Goal: Task Accomplishment & Management: Complete application form

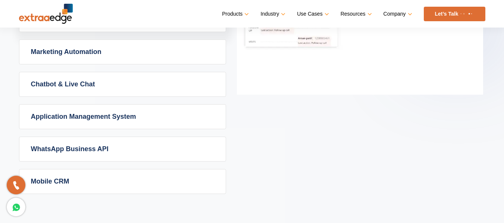
scroll to position [522, 0]
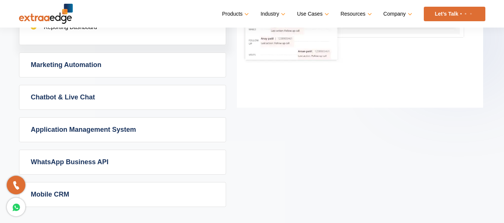
click at [128, 97] on link "Chatbot & Live Chat" at bounding box center [122, 97] width 206 height 24
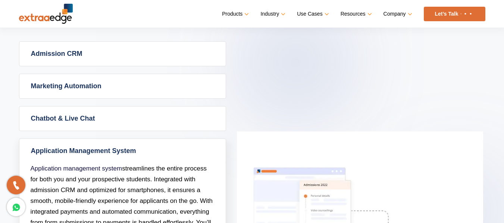
scroll to position [336, 0]
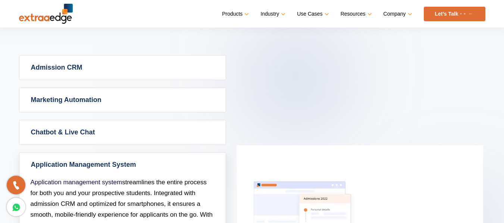
click at [106, 160] on link "Application Management System" at bounding box center [122, 165] width 206 height 24
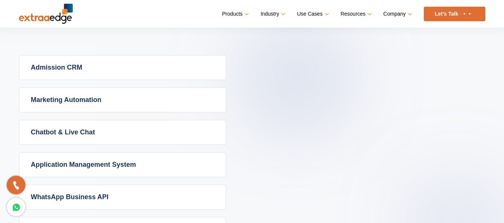
click at [111, 134] on link "Chatbot & Live Chat" at bounding box center [122, 132] width 206 height 24
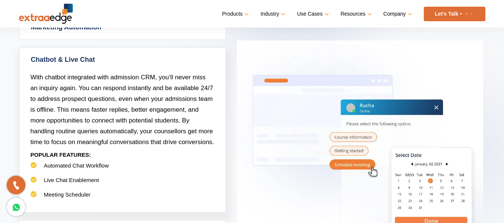
scroll to position [410, 0]
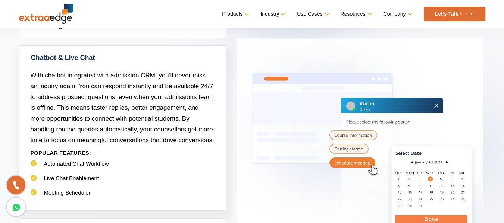
click at [136, 127] on span "With chatbot integrated with admission CRM, you’ll never miss an inquiry again.…" at bounding box center [122, 108] width 183 height 72
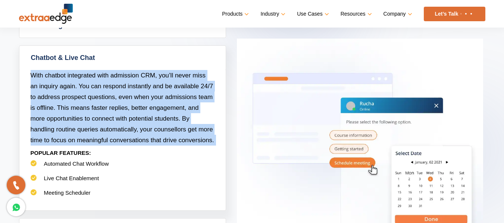
click at [136, 127] on span "With chatbot integrated with admission CRM, you’ll never miss an inquiry again.…" at bounding box center [122, 108] width 183 height 72
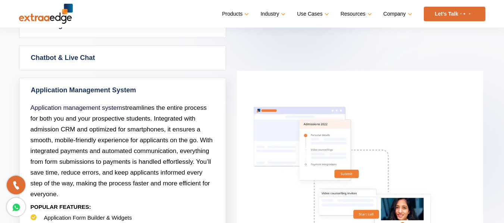
click at [121, 89] on link "Application Management System" at bounding box center [122, 90] width 206 height 24
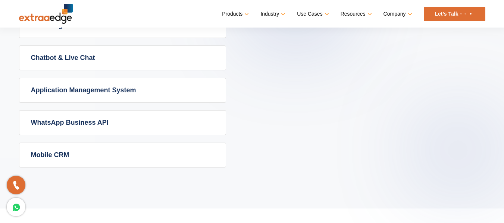
click at [122, 61] on link "Chatbot & Live Chat" at bounding box center [122, 58] width 206 height 24
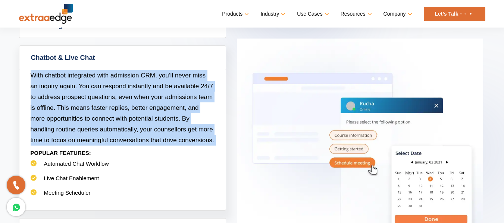
click at [110, 104] on span "With chatbot integrated with admission CRM, you’ll never miss an inquiry again.…" at bounding box center [122, 108] width 183 height 72
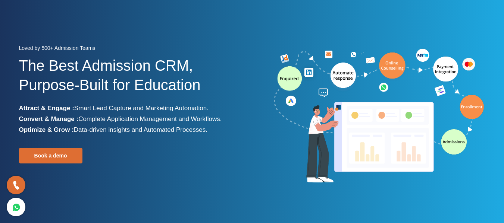
scroll to position [0, 0]
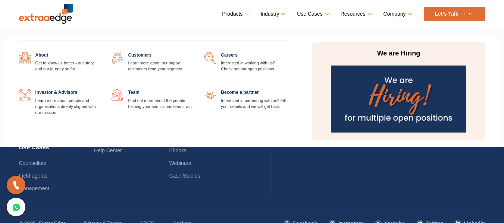
scroll to position [1872, 0]
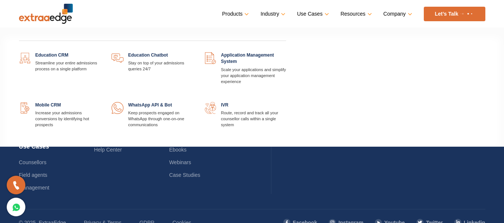
click at [232, 12] on link "Products" at bounding box center [234, 14] width 25 height 11
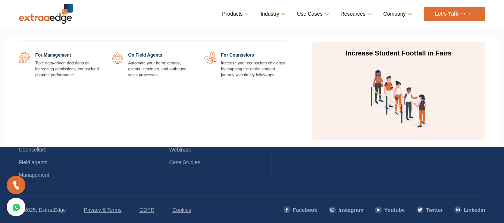
scroll to position [1850, 0]
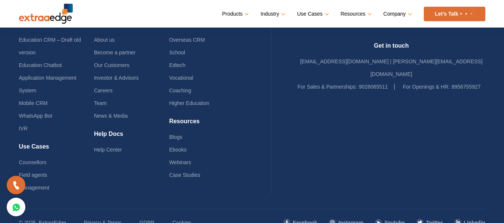
click at [457, 13] on link "Let’s Talk" at bounding box center [455, 14] width 62 height 15
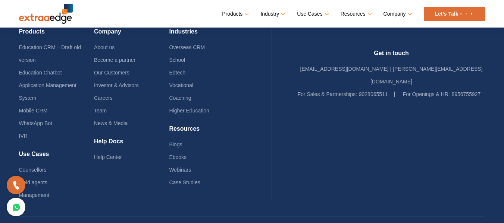
scroll to position [1882, 0]
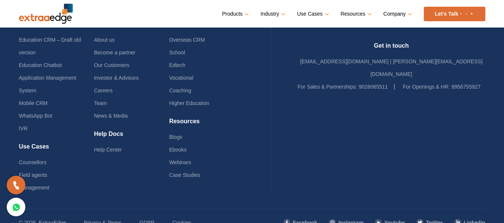
click at [410, 81] on ul "For Sales & Partnerships: 9028065511 For Openings & HR: 8956755927" at bounding box center [392, 87] width 188 height 13
click at [401, 81] on ul "For Sales & Partnerships: 9028065511 For Openings & HR: 8956755927" at bounding box center [392, 87] width 188 height 13
click at [386, 81] on li "For Sales & Partnerships: 9028065511" at bounding box center [347, 87] width 98 height 13
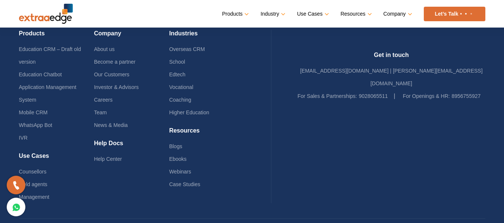
scroll to position [1819, 0]
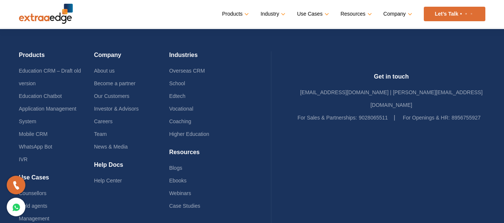
click at [110, 57] on h4 "Company" at bounding box center [131, 57] width 75 height 13
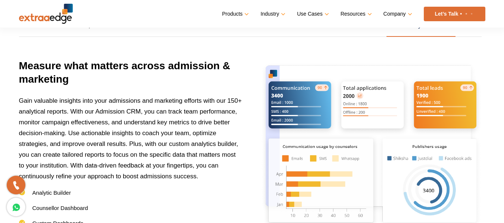
scroll to position [1010, 0]
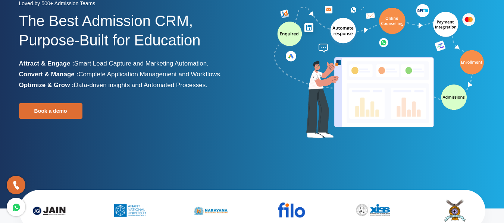
scroll to position [0, 0]
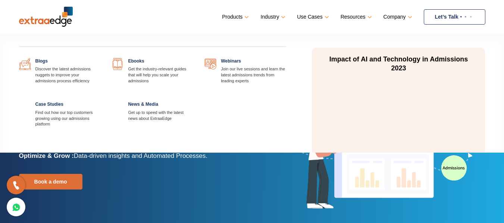
click at [348, 12] on li "Resources Blogs Discover the latest admissions nuggets to improve your admissio…" at bounding box center [355, 16] width 30 height 11
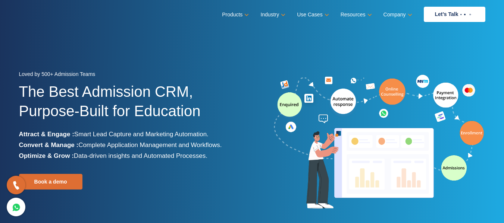
click at [271, 189] on div at bounding box center [371, 142] width 239 height 139
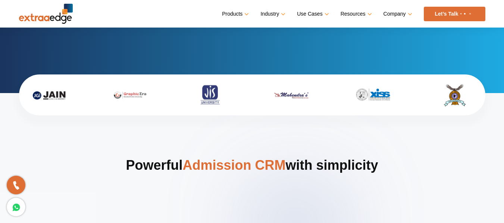
scroll to position [224, 0]
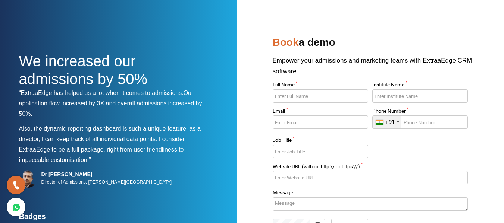
click at [319, 97] on input "Full Name *" at bounding box center [320, 95] width 95 height 13
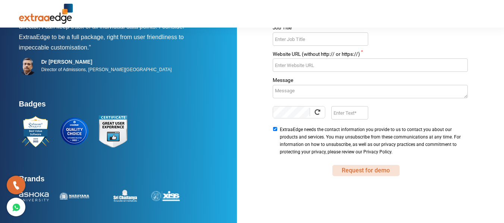
click at [352, 169] on button "Request for demo" at bounding box center [365, 170] width 67 height 11
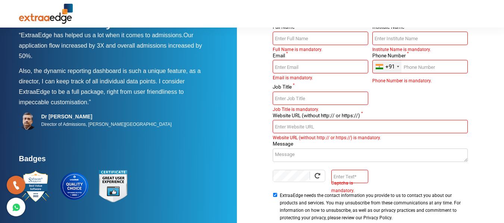
scroll to position [113, 0]
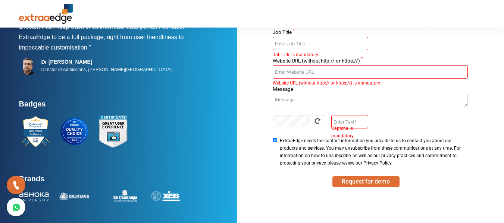
click at [345, 121] on input "Enter Text" at bounding box center [349, 121] width 37 height 13
click at [149, 135] on div at bounding box center [114, 131] width 190 height 37
click at [111, 134] on img at bounding box center [116, 131] width 39 height 37
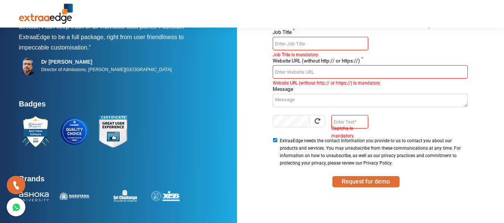
click at [111, 134] on img at bounding box center [116, 131] width 39 height 37
click at [66, 122] on img at bounding box center [77, 131] width 39 height 37
click at [32, 108] on h4 "Badges" at bounding box center [114, 106] width 190 height 13
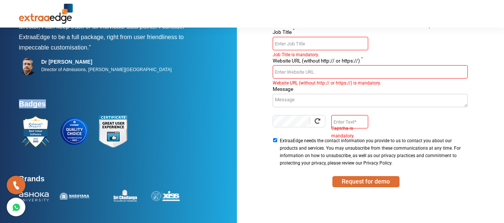
click at [32, 108] on h4 "Badges" at bounding box center [114, 106] width 190 height 13
click at [28, 107] on h4 "Badges" at bounding box center [114, 106] width 190 height 13
type textarea "Badges"
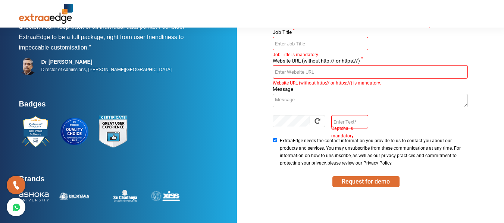
click at [128, 159] on div "Badges" at bounding box center [114, 137] width 190 height 75
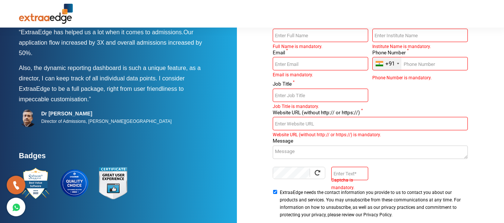
scroll to position [0, 0]
